Goal: Task Accomplishment & Management: Manage account settings

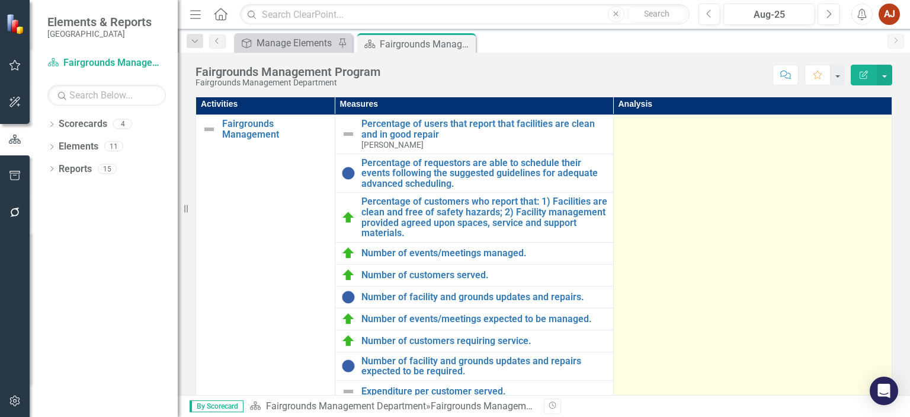
scroll to position [284, 0]
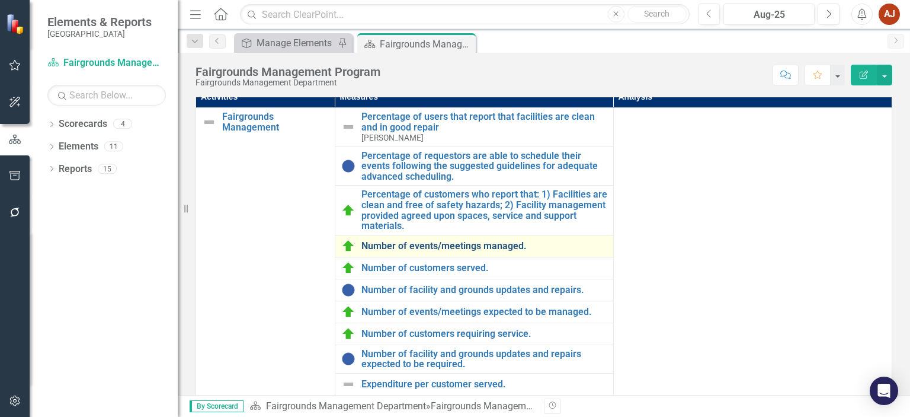
click at [460, 251] on link "Number of events/meetings managed." at bounding box center [484, 246] width 246 height 11
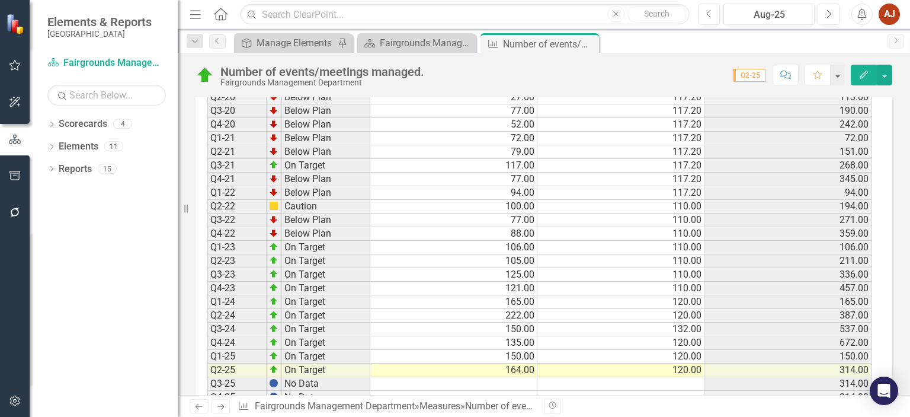
scroll to position [1027, 0]
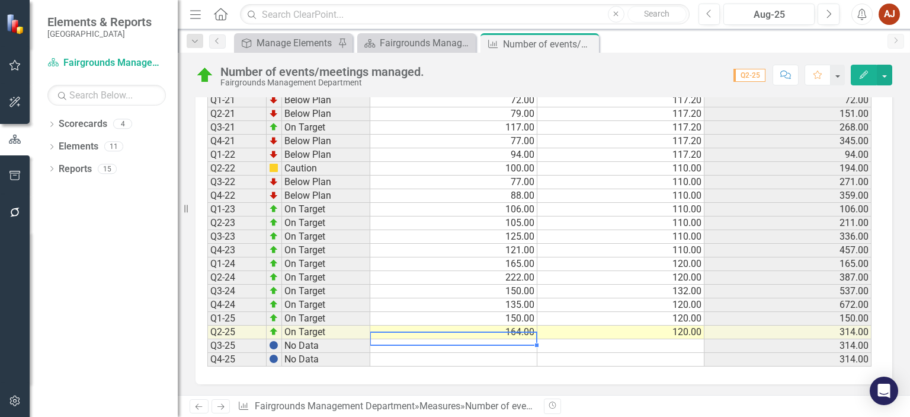
click at [500, 339] on td at bounding box center [453, 346] width 167 height 14
click at [659, 339] on td at bounding box center [620, 346] width 167 height 14
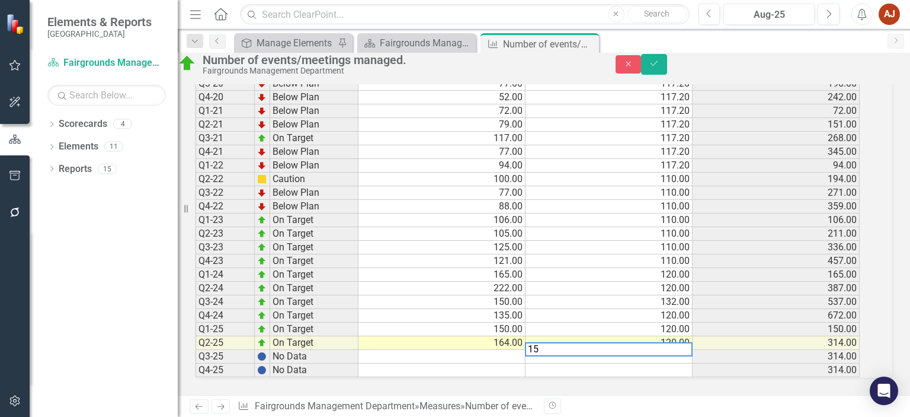
scroll to position [1033, 0]
type textarea "160"
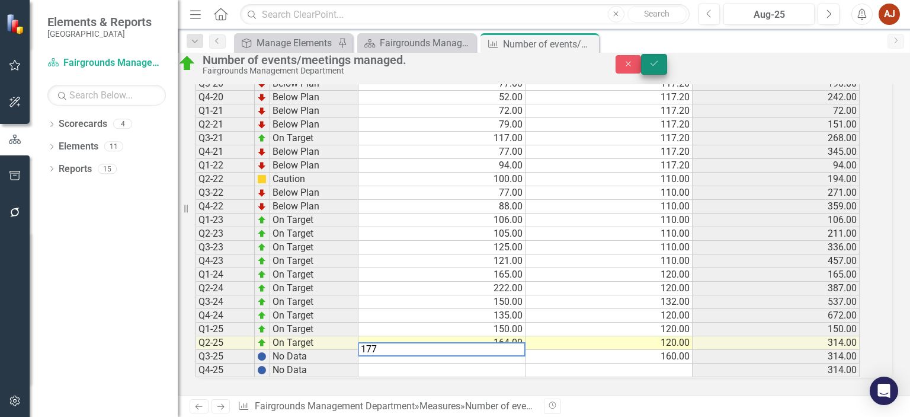
type textarea "177"
click at [659, 68] on icon "Save" at bounding box center [654, 63] width 11 height 8
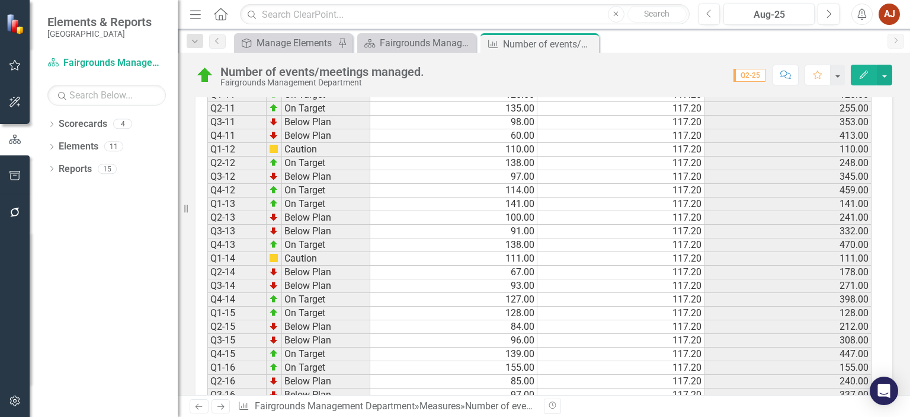
scroll to position [504, 0]
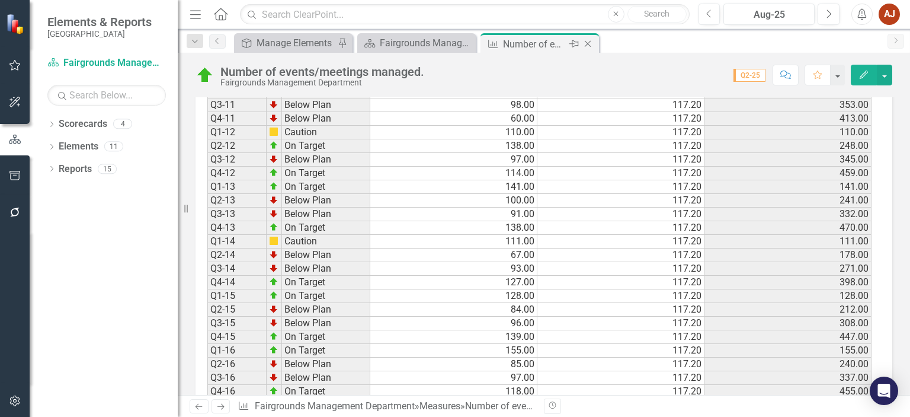
click at [587, 43] on icon "Close" at bounding box center [588, 43] width 12 height 9
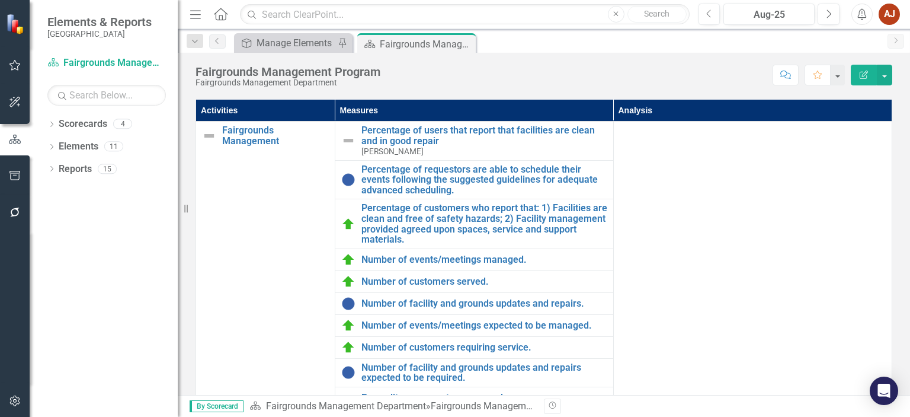
scroll to position [268, 0]
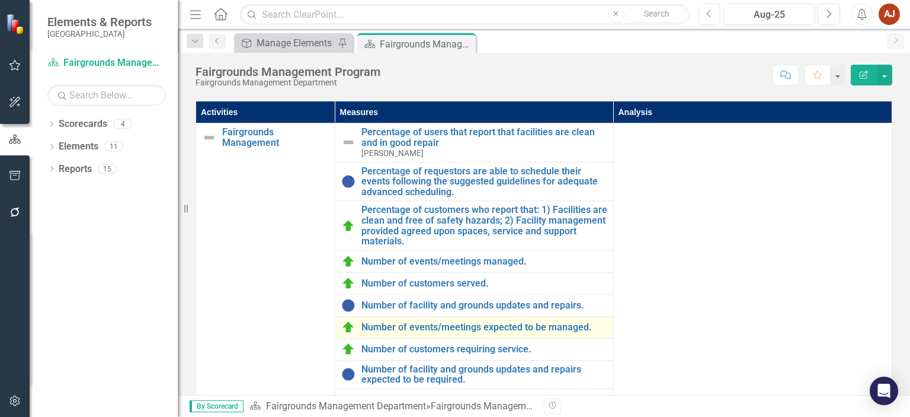
click at [390, 334] on div "Number of events/meetings expected to be managed." at bounding box center [474, 327] width 266 height 14
click at [415, 332] on link "Number of events/meetings expected to be managed." at bounding box center [484, 327] width 246 height 11
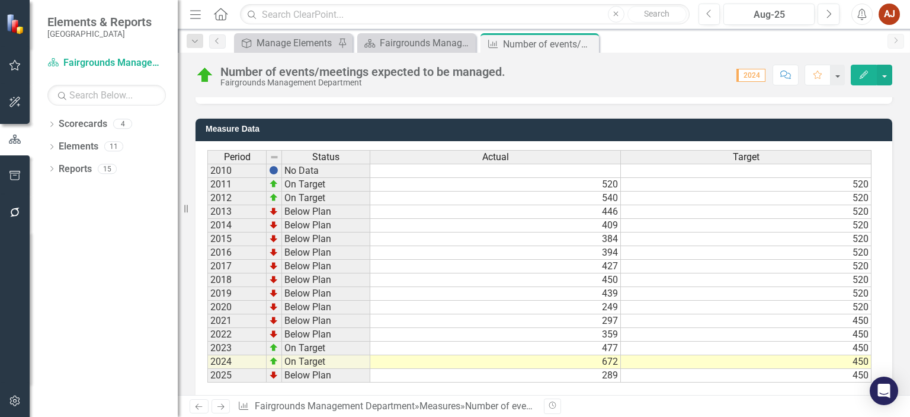
scroll to position [373, 0]
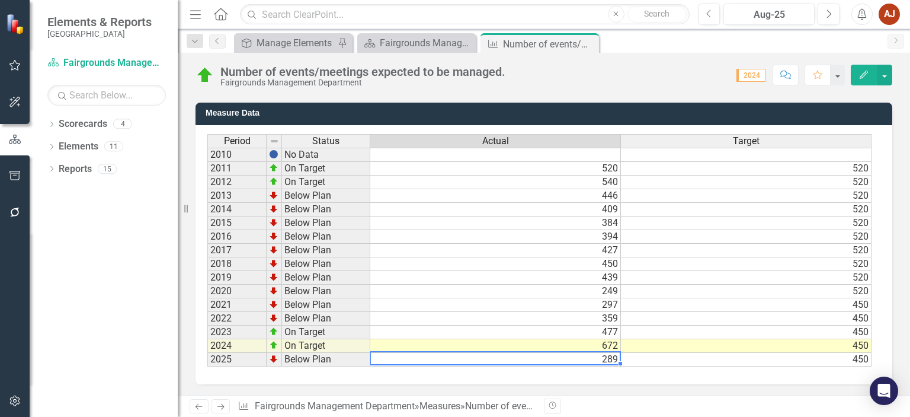
click at [611, 360] on td "289" at bounding box center [495, 360] width 251 height 14
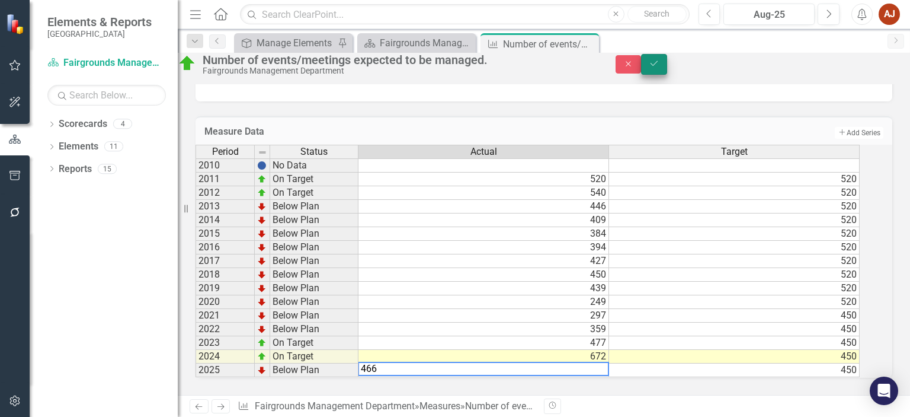
type textarea "466"
click at [659, 68] on icon "Save" at bounding box center [654, 63] width 11 height 8
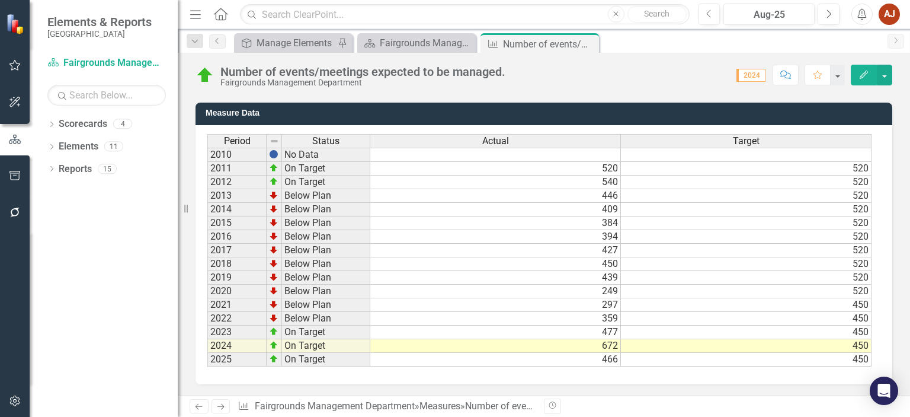
scroll to position [0, 0]
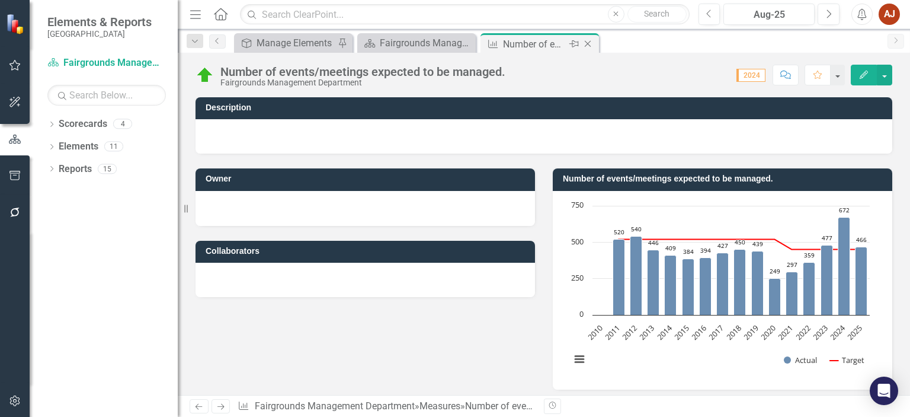
click at [586, 38] on div "Close" at bounding box center [588, 44] width 15 height 15
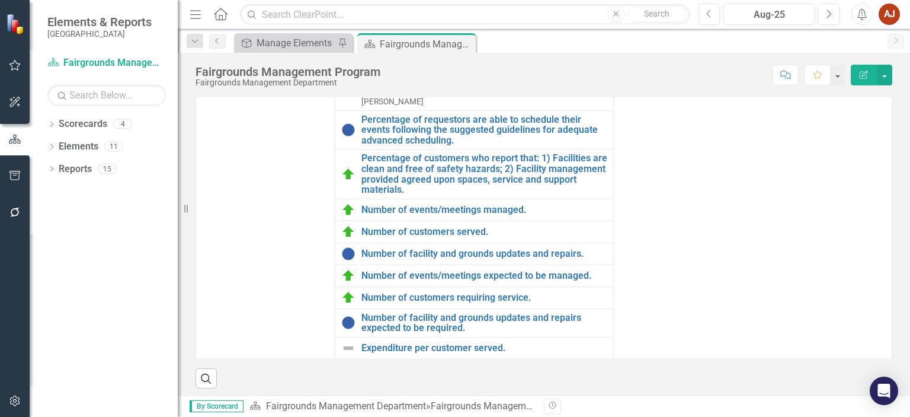
scroll to position [332, 0]
